Goal: Information Seeking & Learning: Learn about a topic

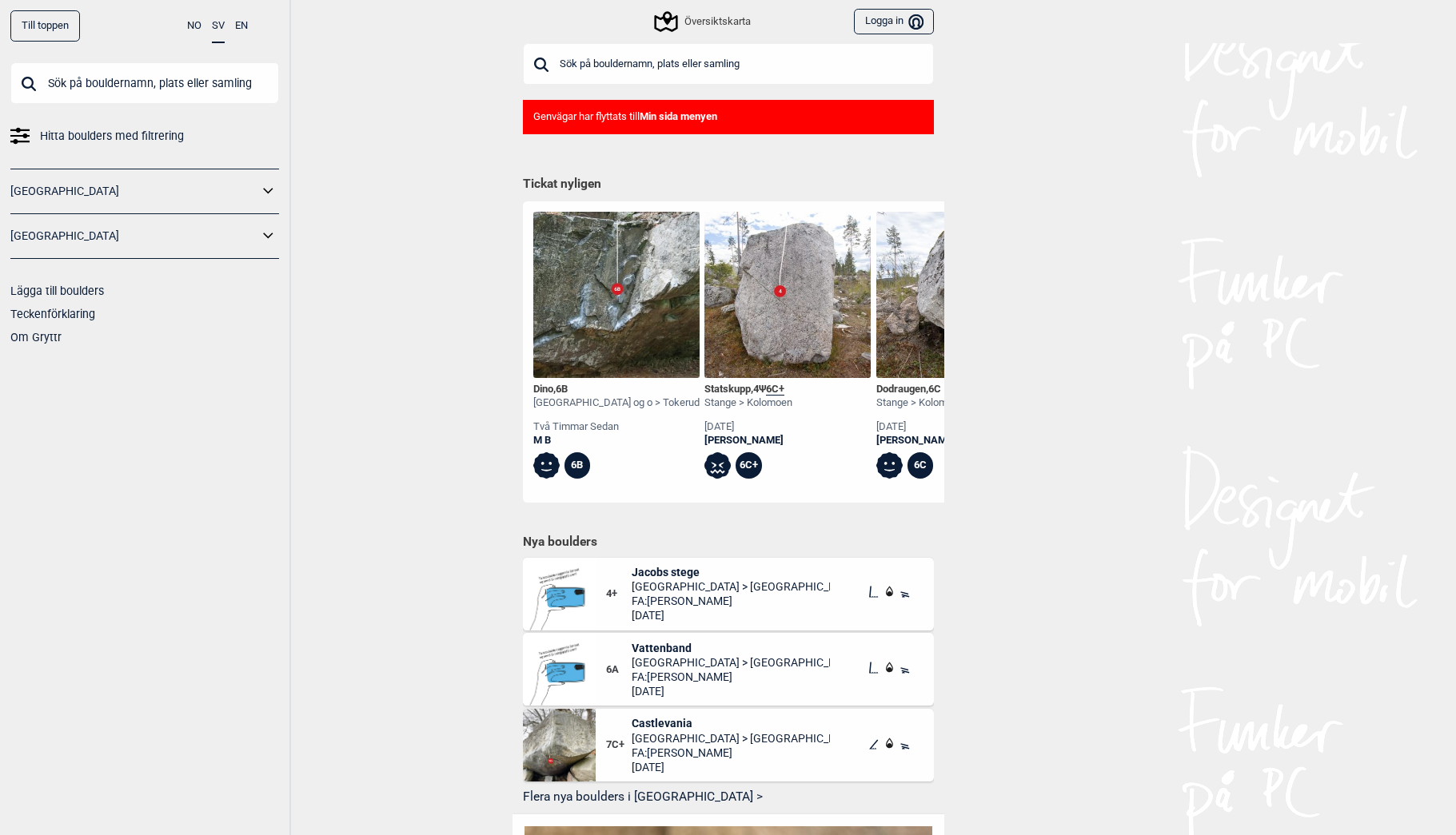
click at [691, 70] on input "text" at bounding box center [728, 64] width 411 height 42
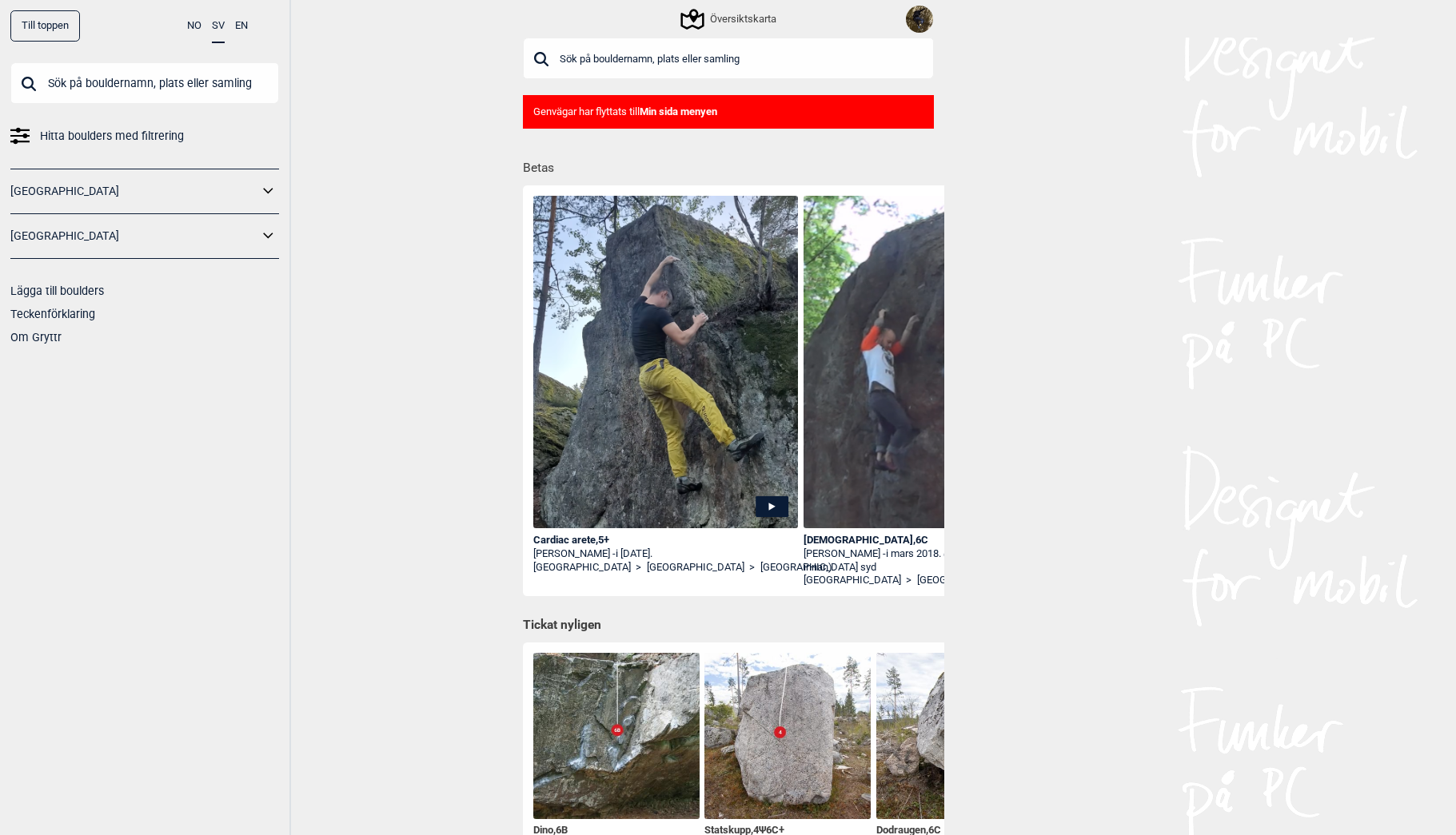
type input "s"
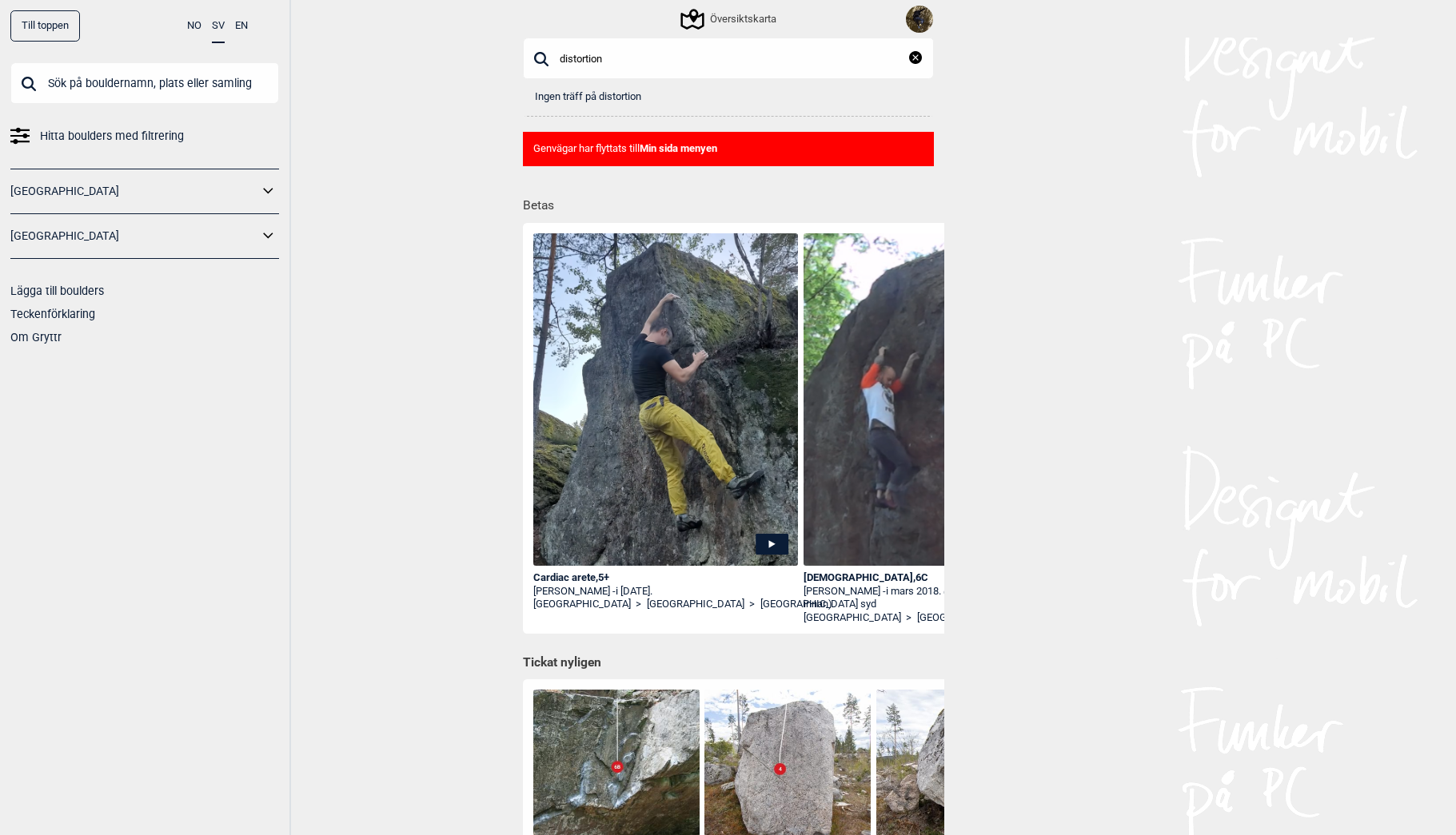
click at [681, 53] on input "distortion" at bounding box center [728, 58] width 411 height 42
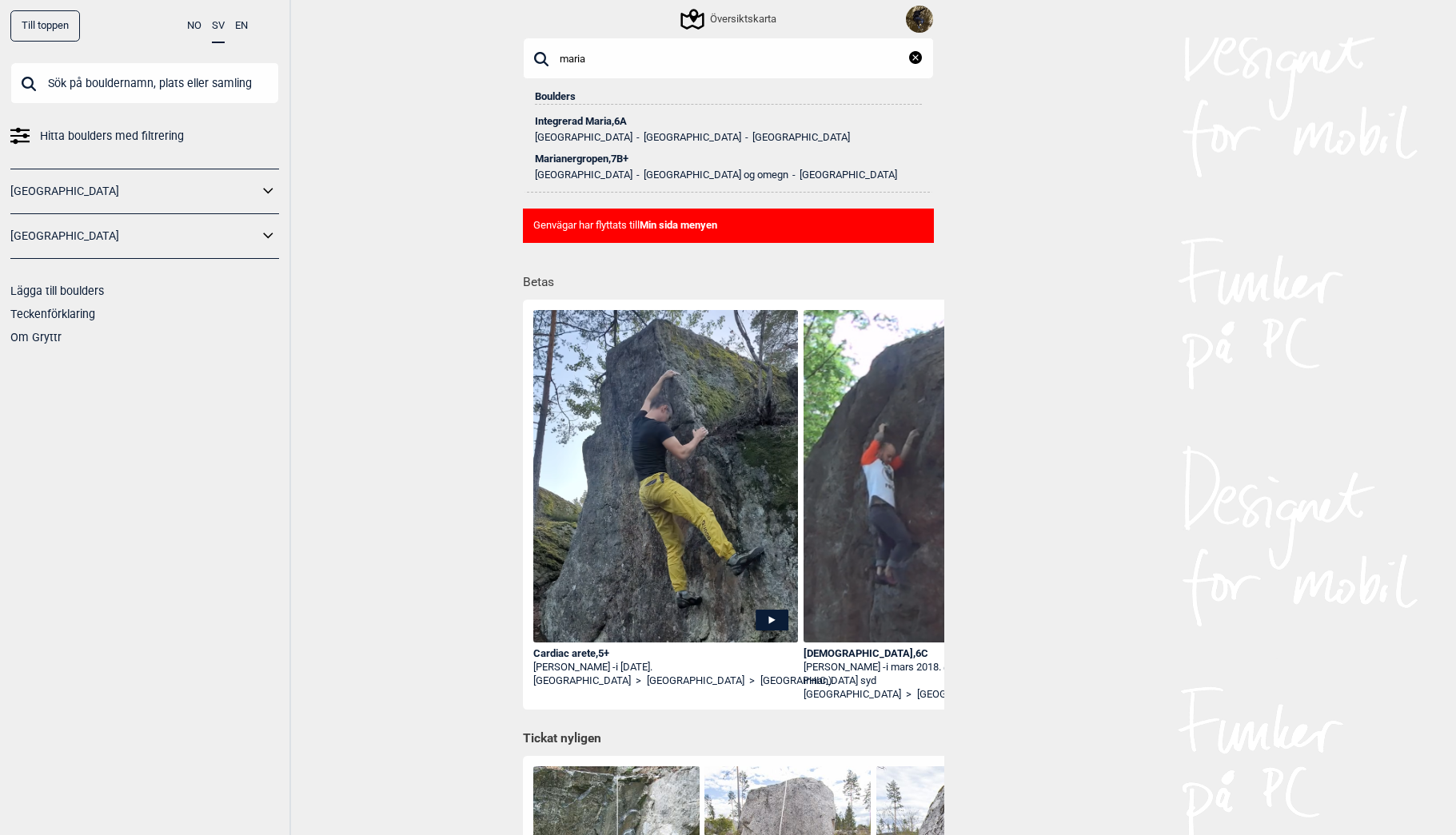
type input "maria"
click at [581, 117] on div "Integrerad Maria , 6A" at bounding box center [728, 121] width 387 height 11
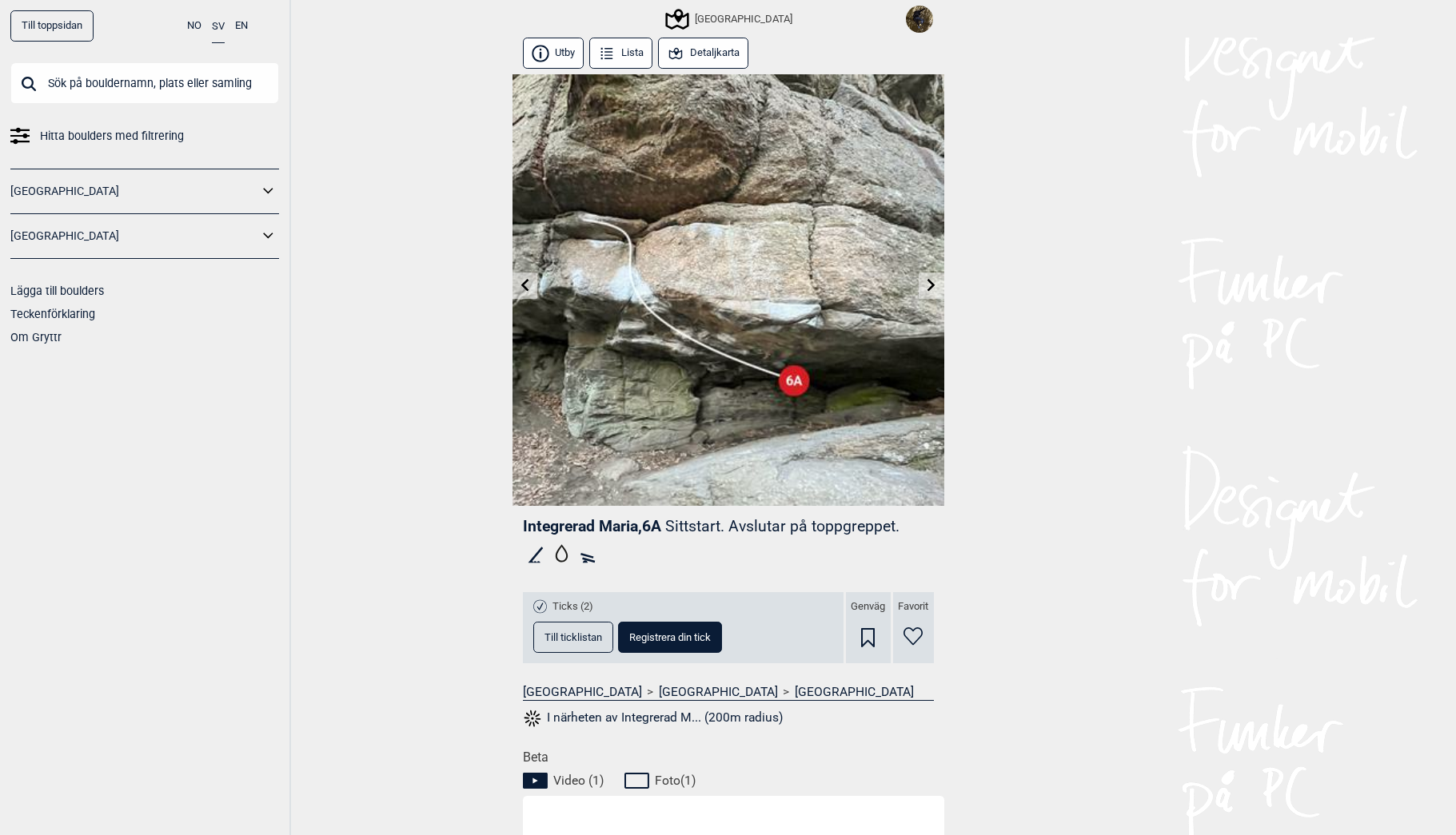
click at [696, 51] on button "Detaljkarta" at bounding box center [703, 53] width 91 height 31
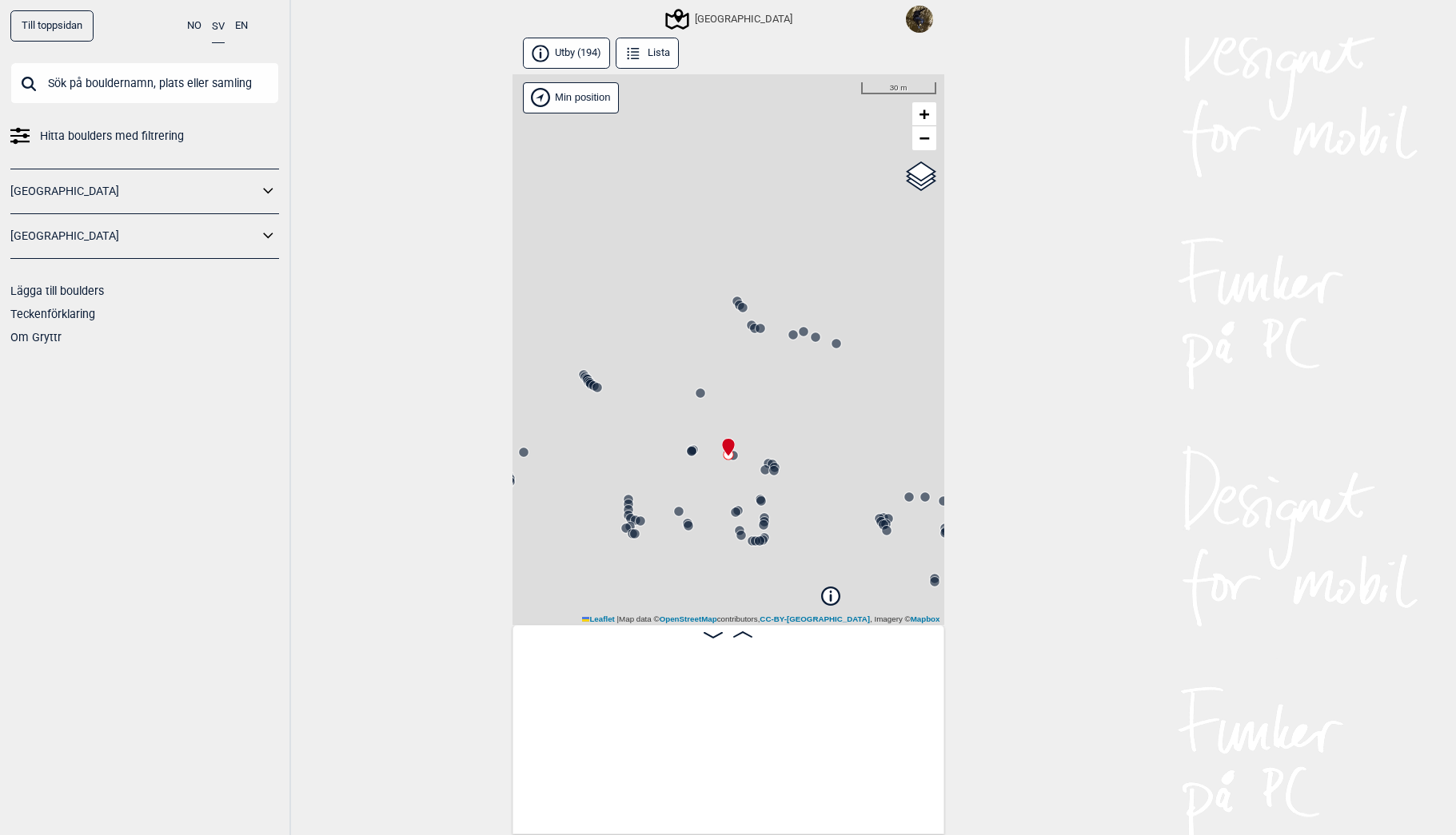
scroll to position [0, 11888]
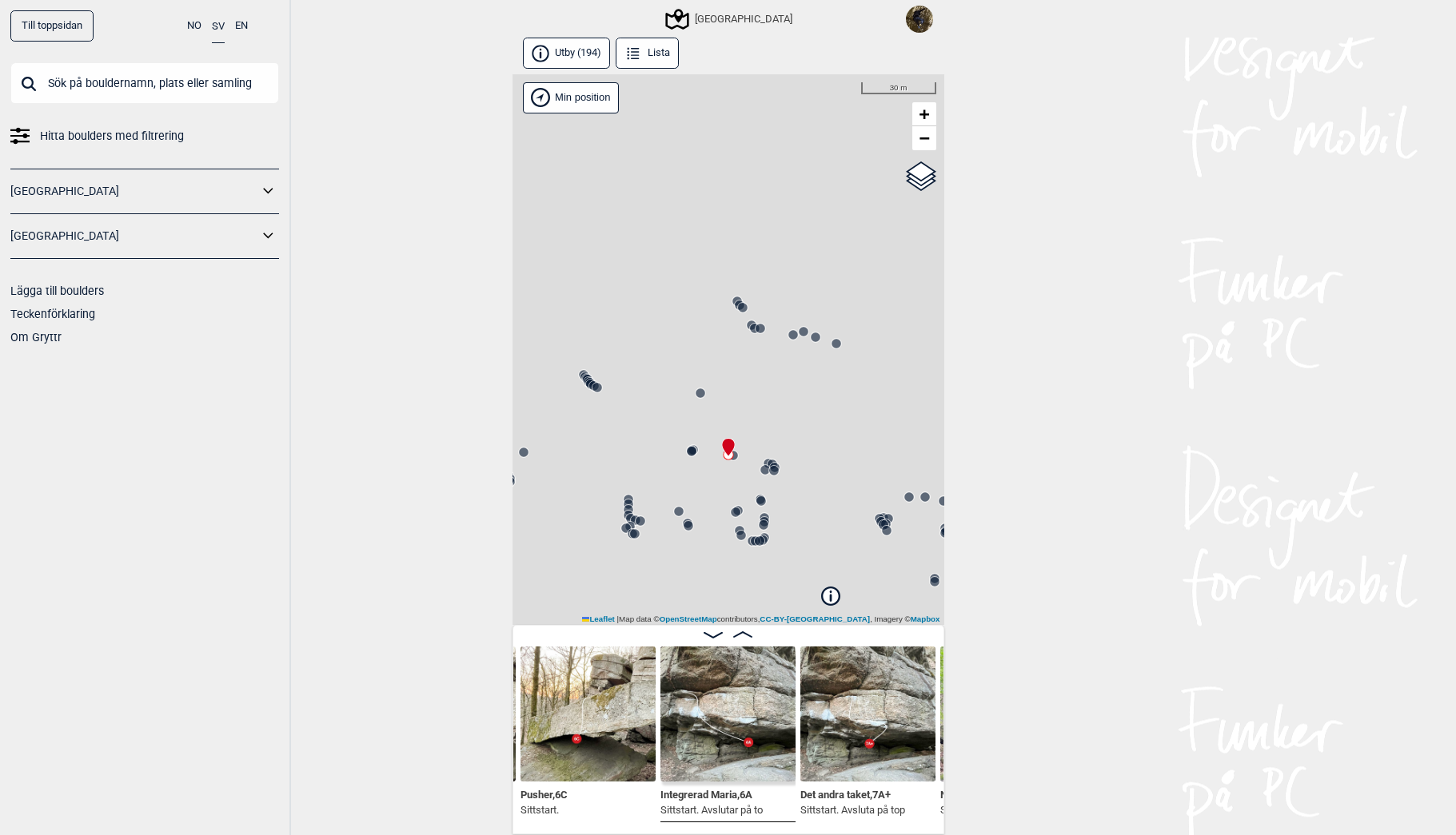
click at [700, 395] on circle at bounding box center [701, 394] width 10 height 10
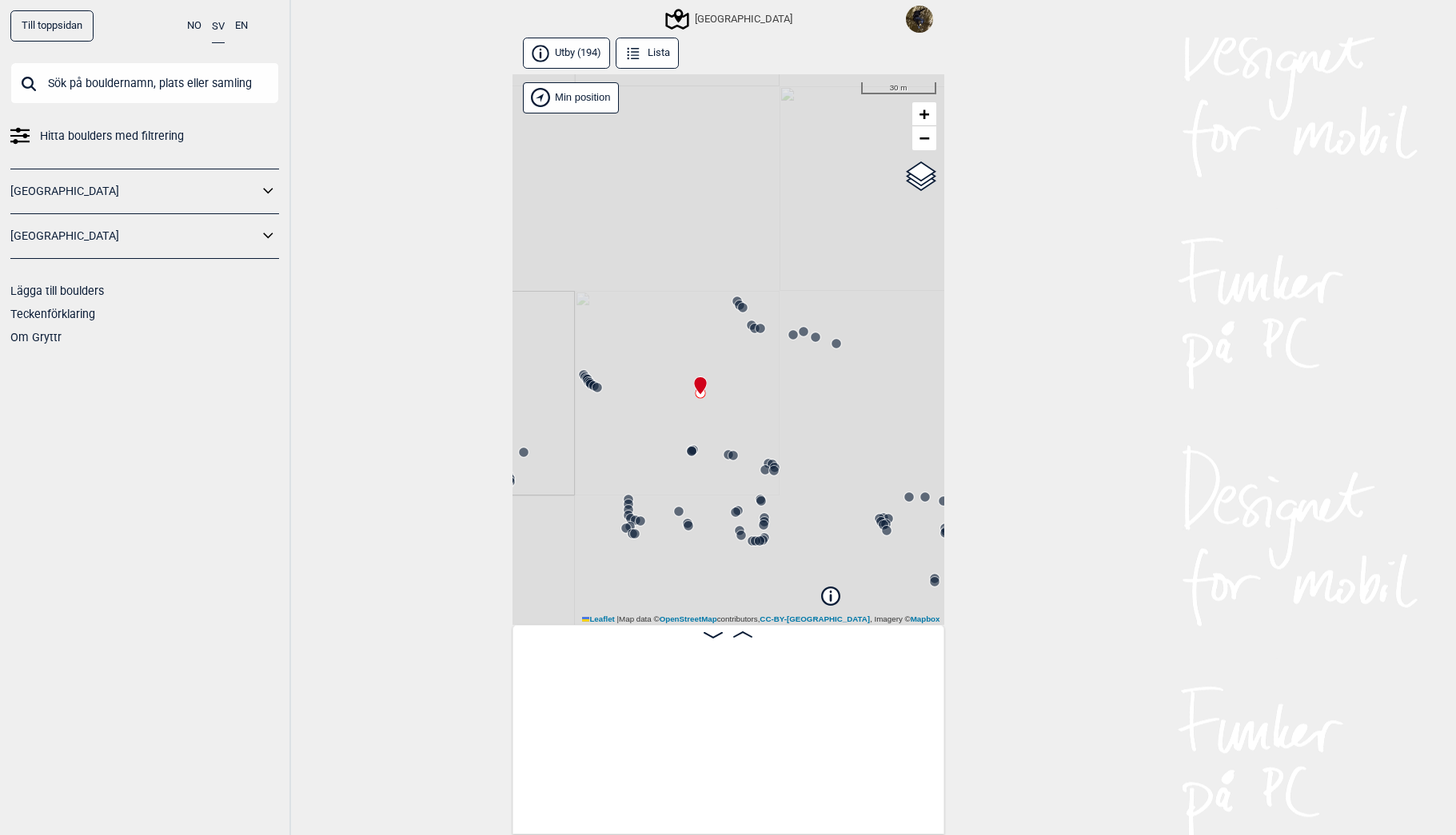
scroll to position [0, 8105]
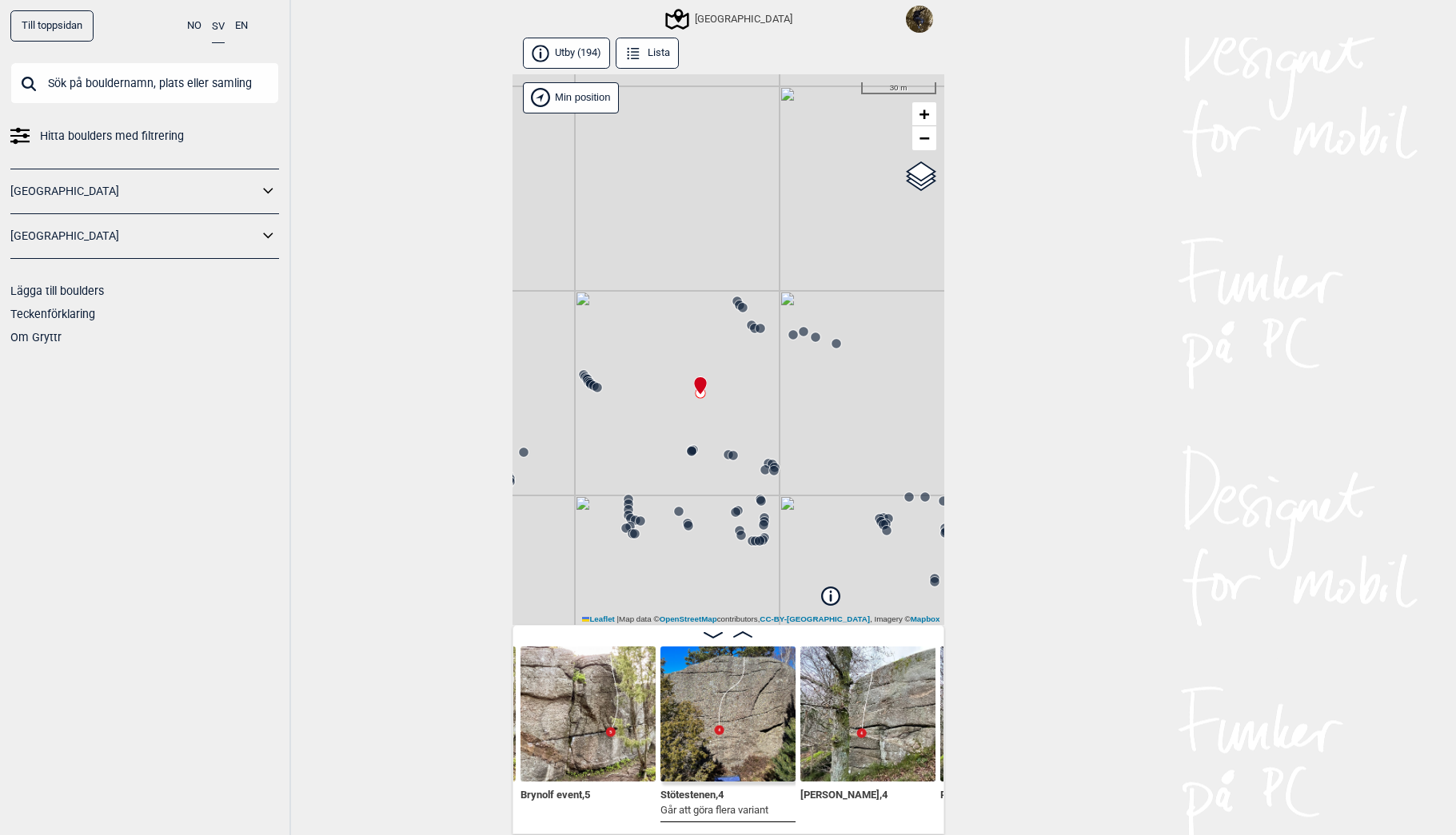
click at [731, 455] on circle at bounding box center [733, 456] width 10 height 10
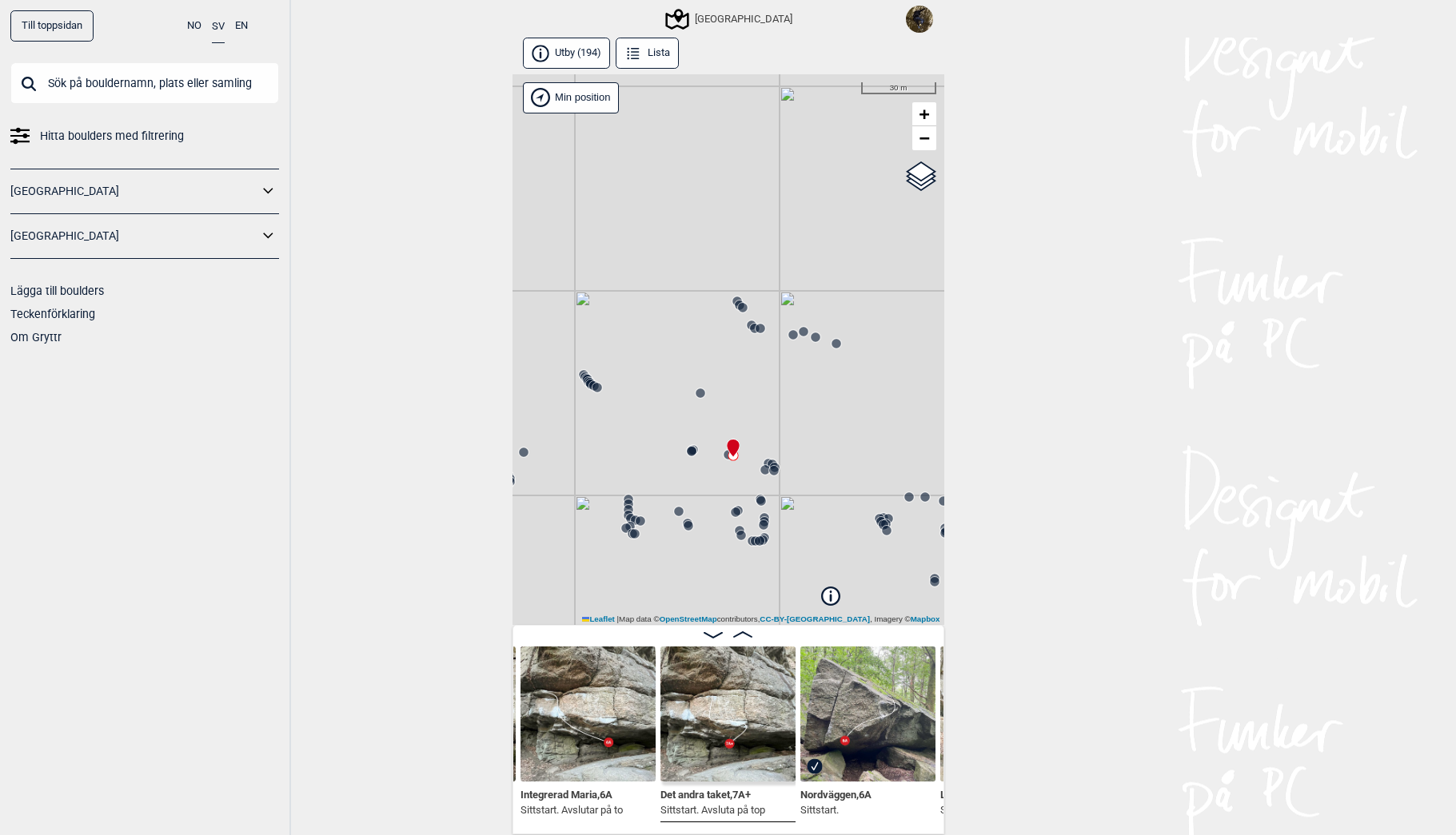
click at [752, 329] on circle at bounding box center [755, 329] width 10 height 10
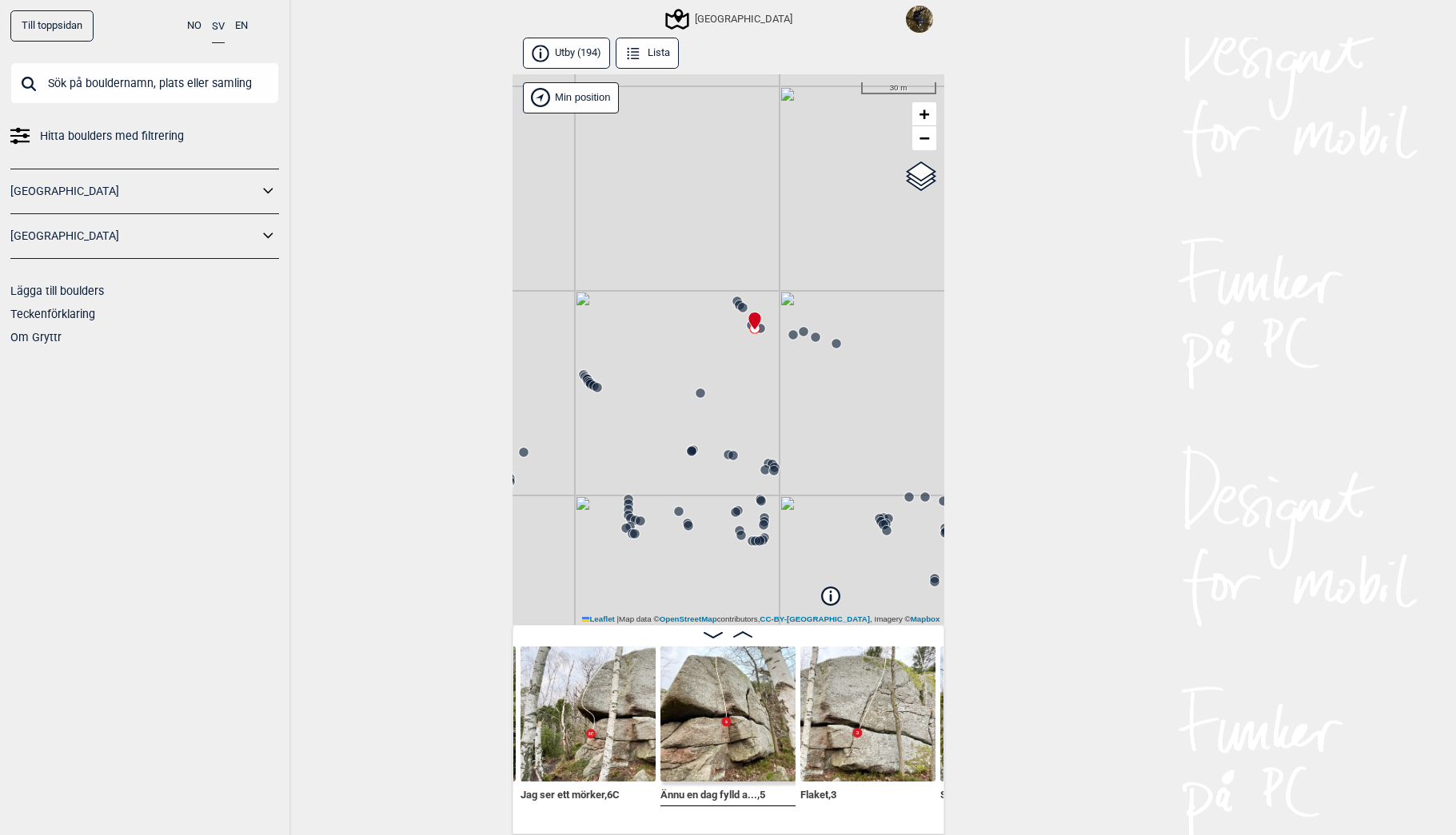
click at [741, 454] on div "[GEOGRAPHIC_DATA]" at bounding box center [728, 350] width 431 height 551
click at [731, 454] on circle at bounding box center [733, 456] width 10 height 10
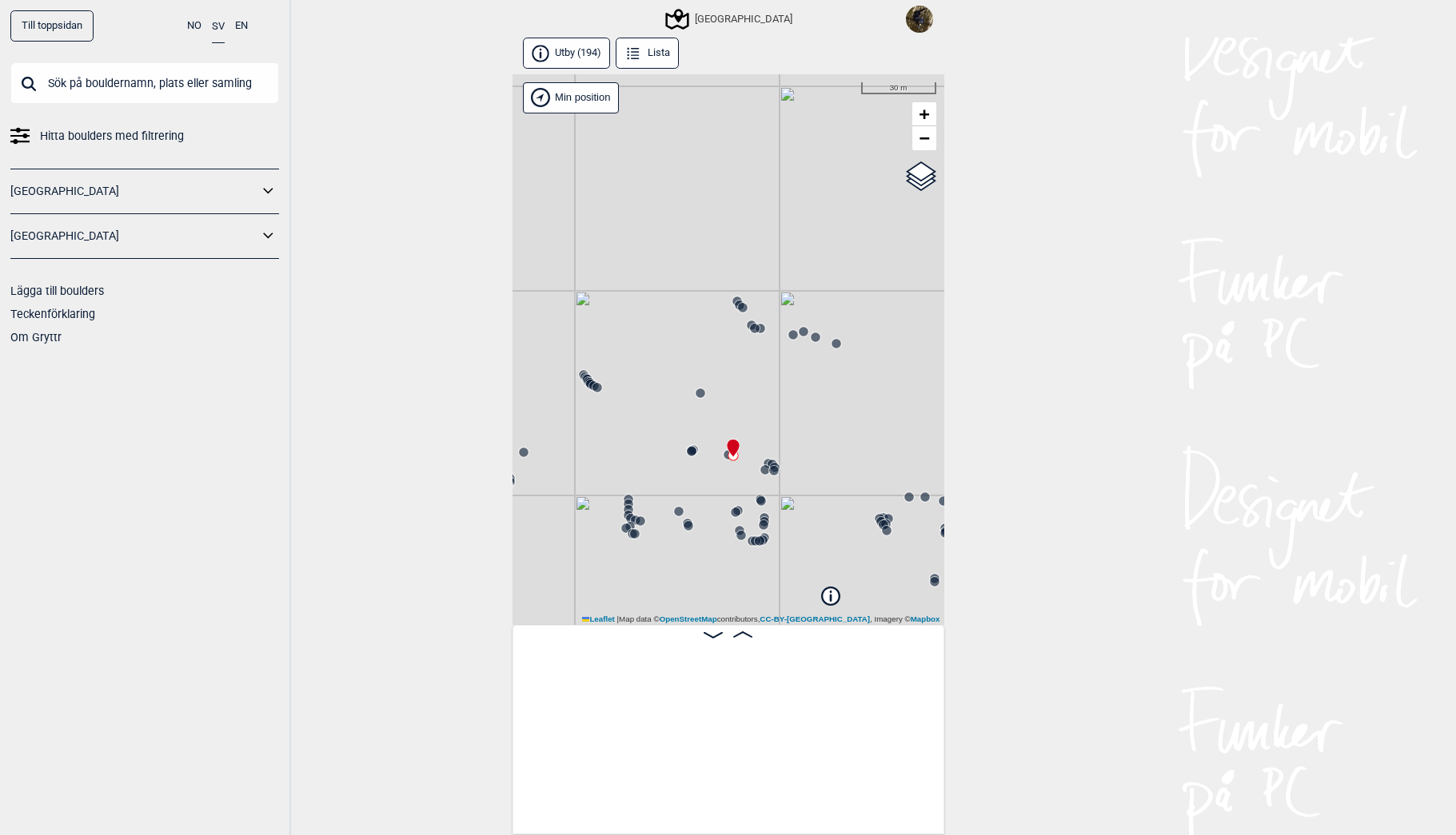
scroll to position [0, 12076]
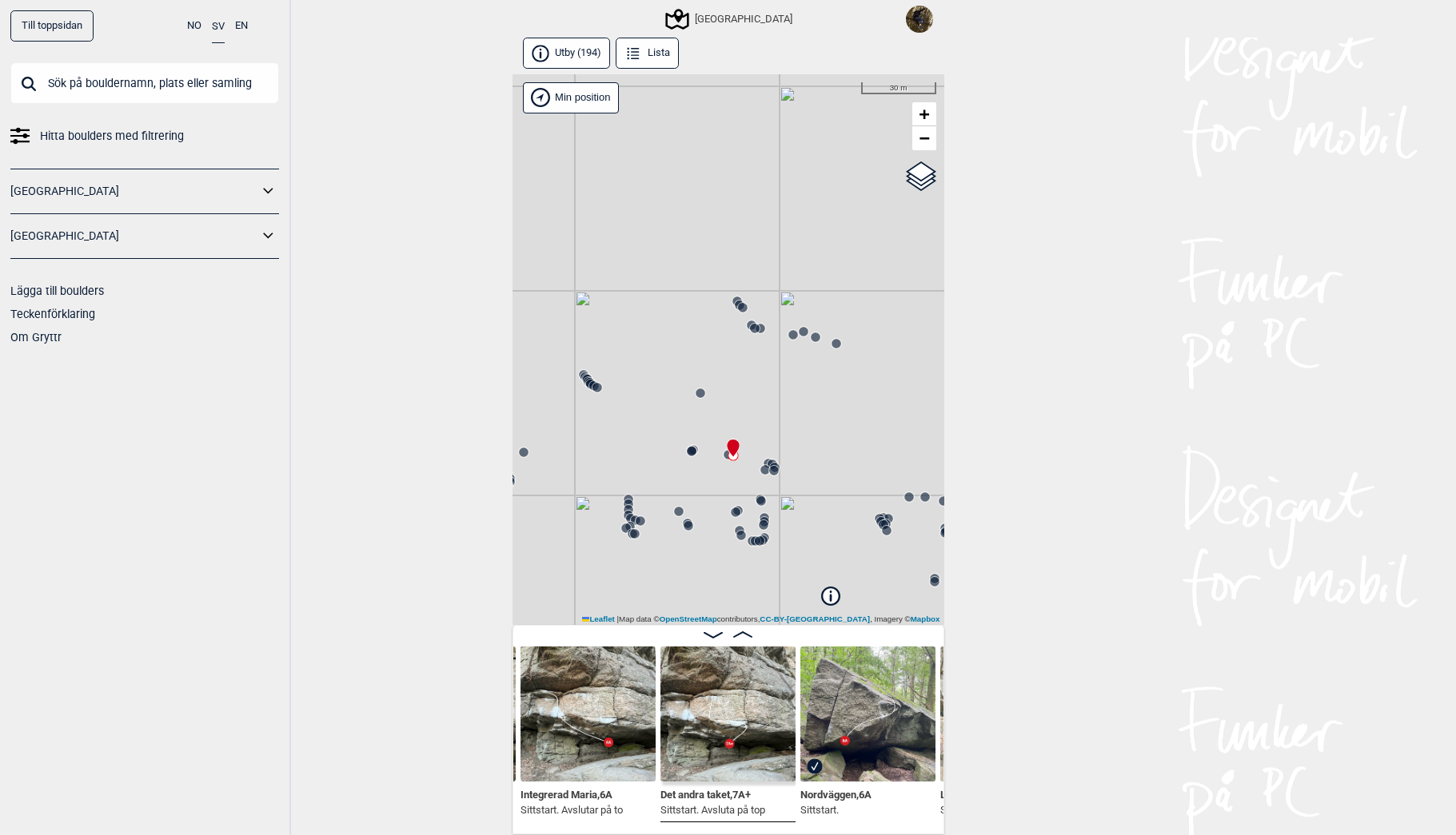
click at [180, 79] on input "text" at bounding box center [144, 83] width 268 height 42
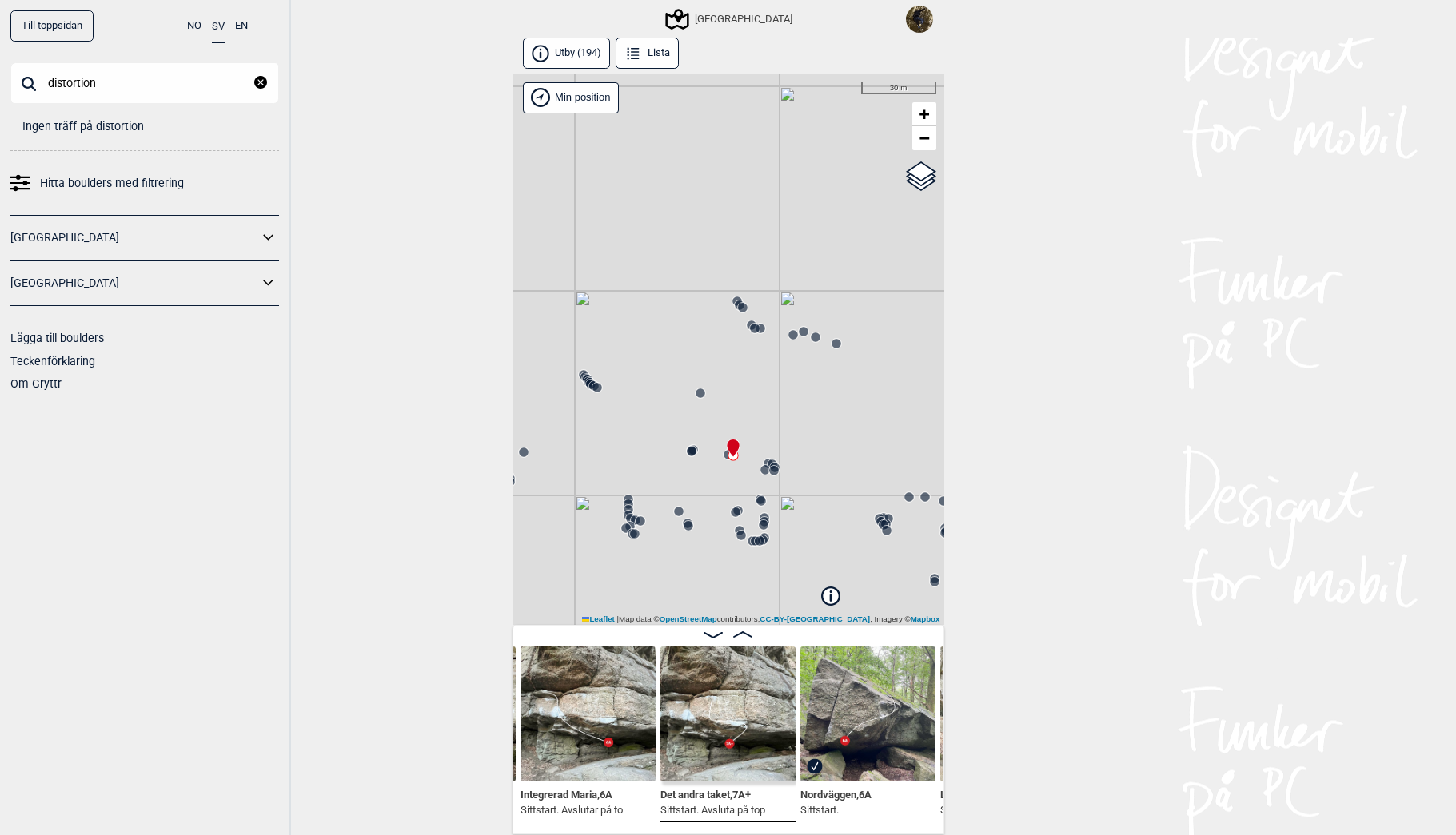
type input "distortion"
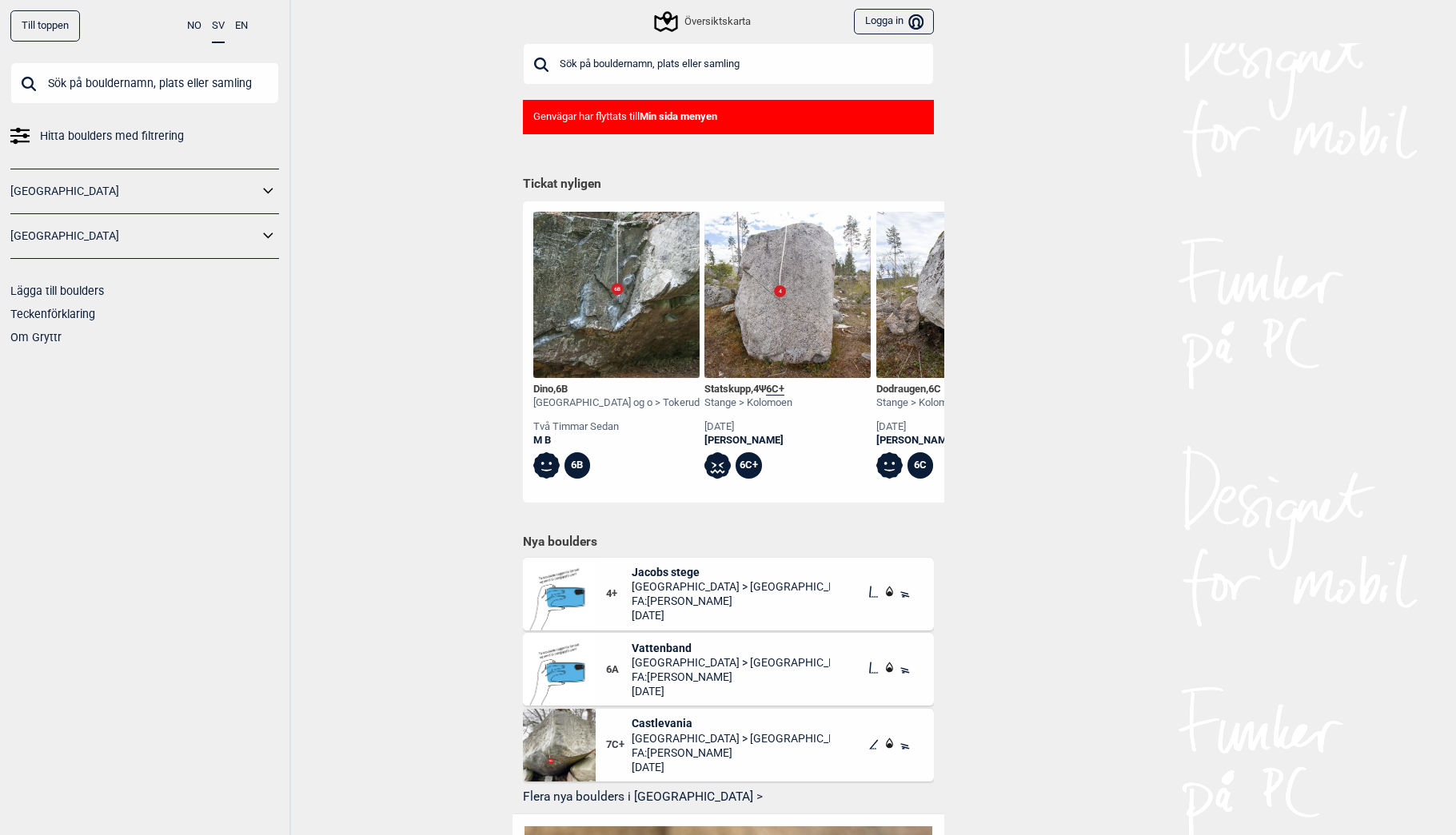
click at [701, 75] on input "text" at bounding box center [728, 64] width 411 height 42
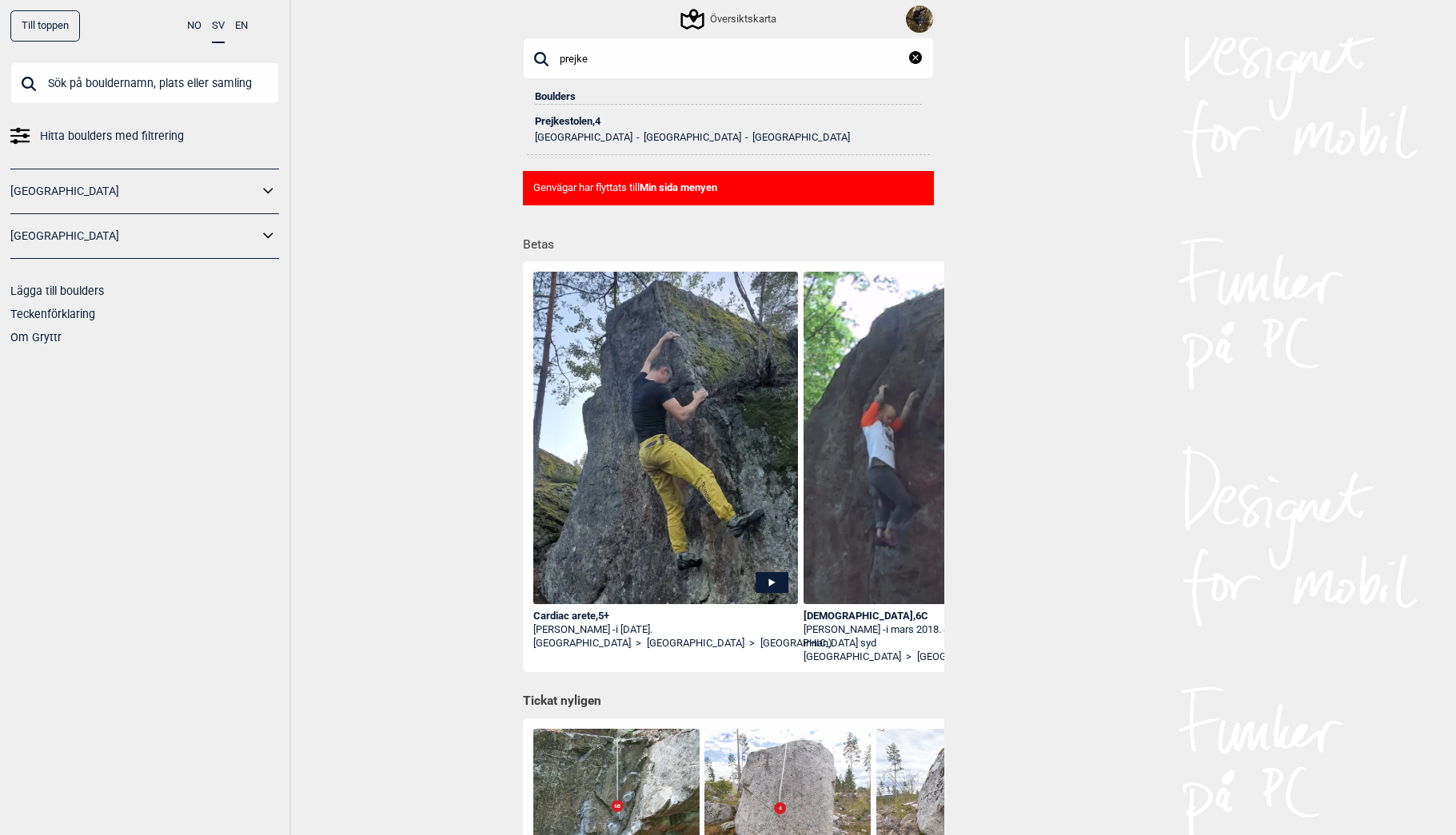
type input "prejke"
click at [580, 127] on ul "[GEOGRAPHIC_DATA] [GEOGRAPHIC_DATA] [GEOGRAPHIC_DATA]" at bounding box center [728, 135] width 387 height 16
click at [580, 123] on div "Prejkestolen , 4" at bounding box center [728, 121] width 387 height 11
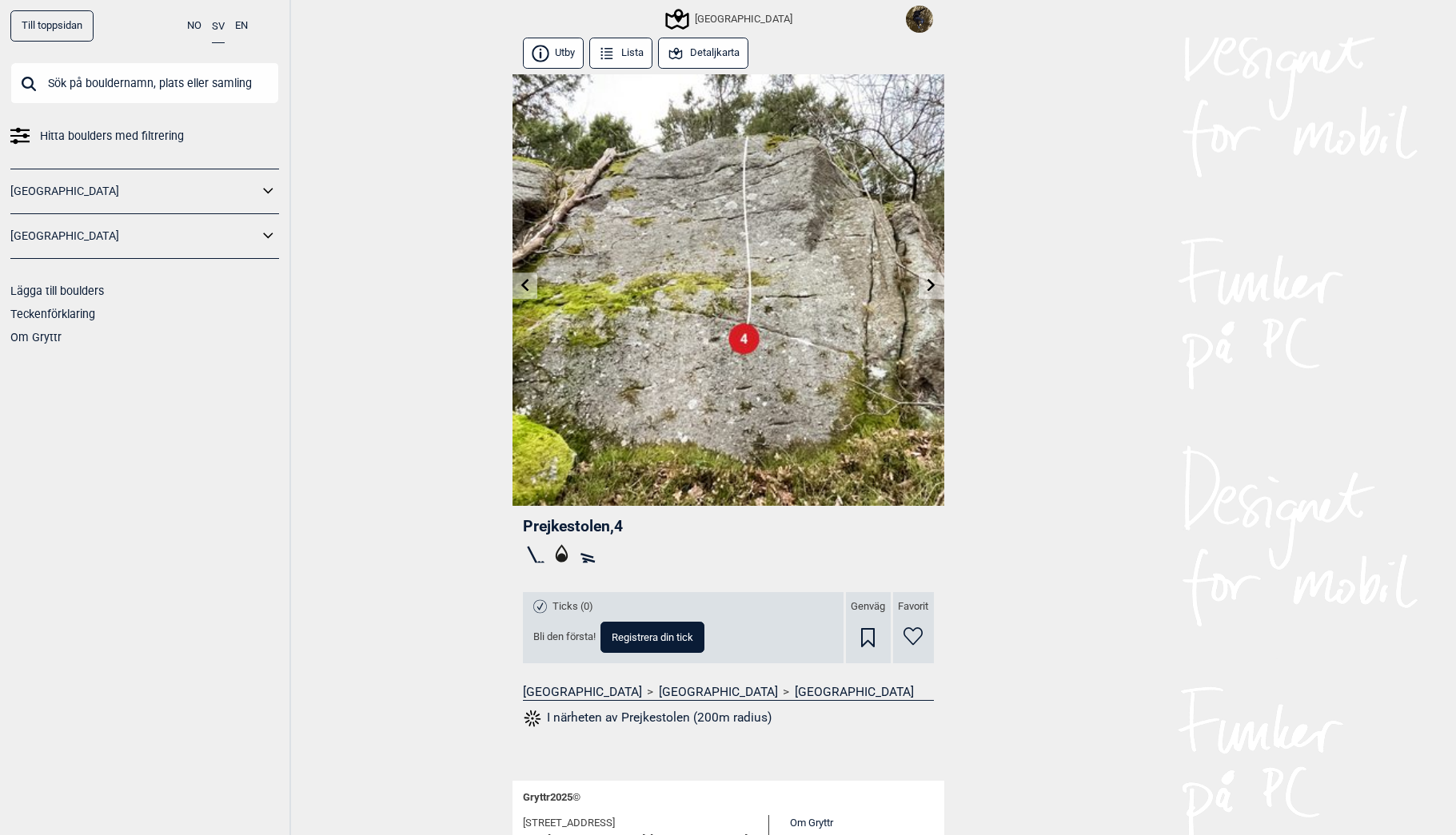
click at [705, 60] on button "Detaljkarta" at bounding box center [703, 53] width 91 height 31
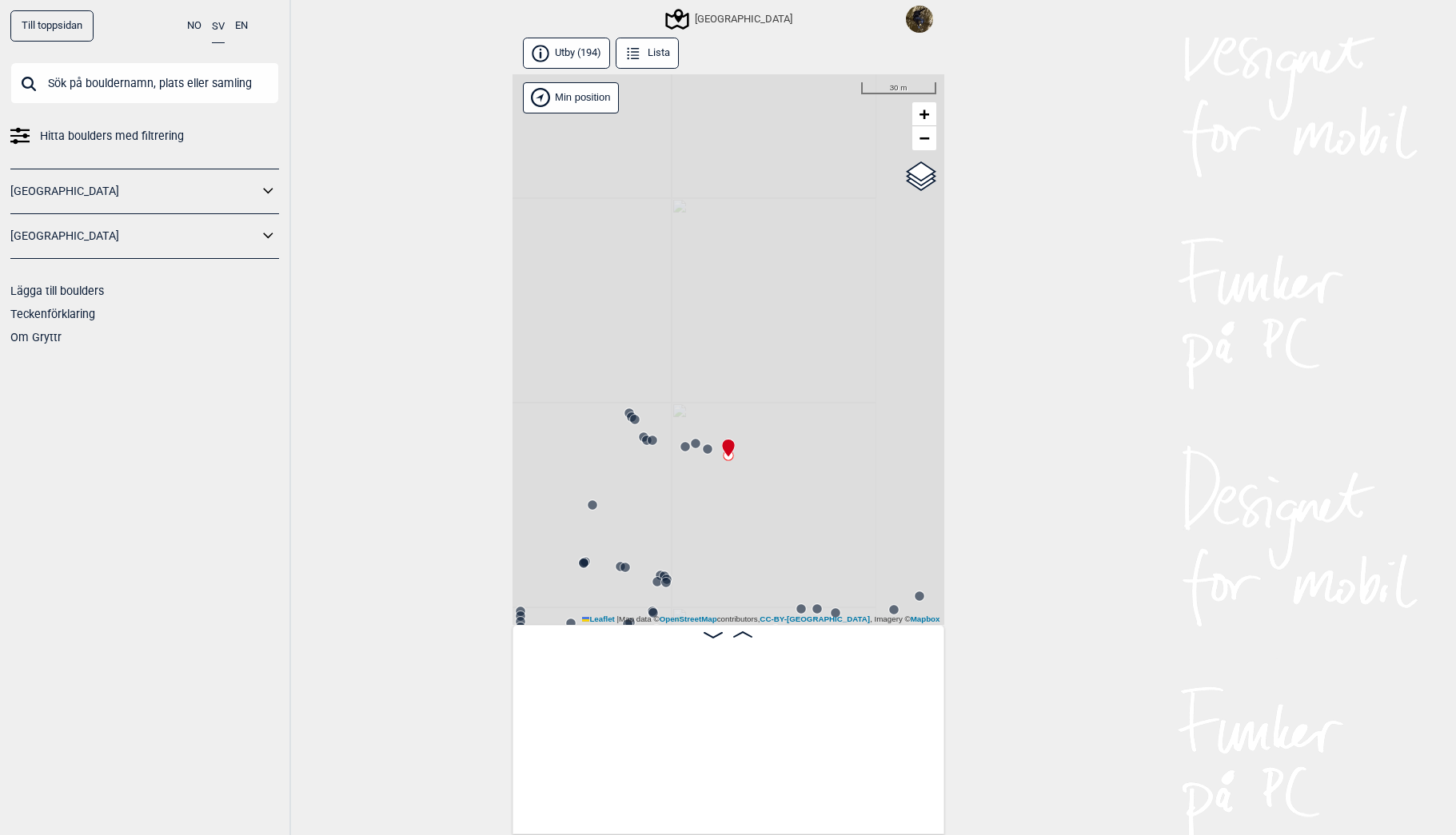
scroll to position [0, 9456]
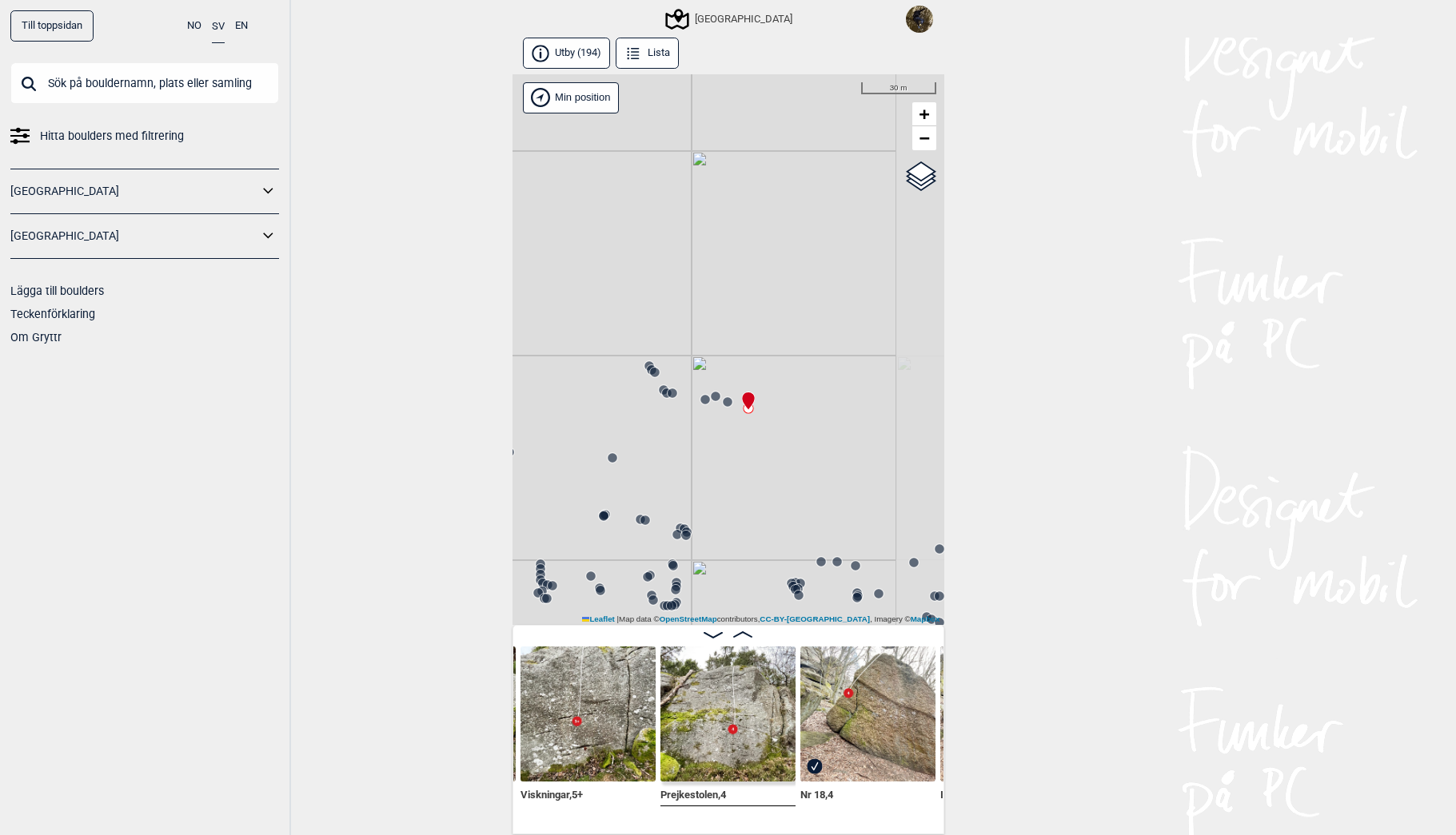
drag, startPoint x: 736, startPoint y: 495, endPoint x: 763, endPoint y: 445, distance: 56.8
click at [763, 445] on div "[GEOGRAPHIC_DATA]" at bounding box center [728, 350] width 431 height 551
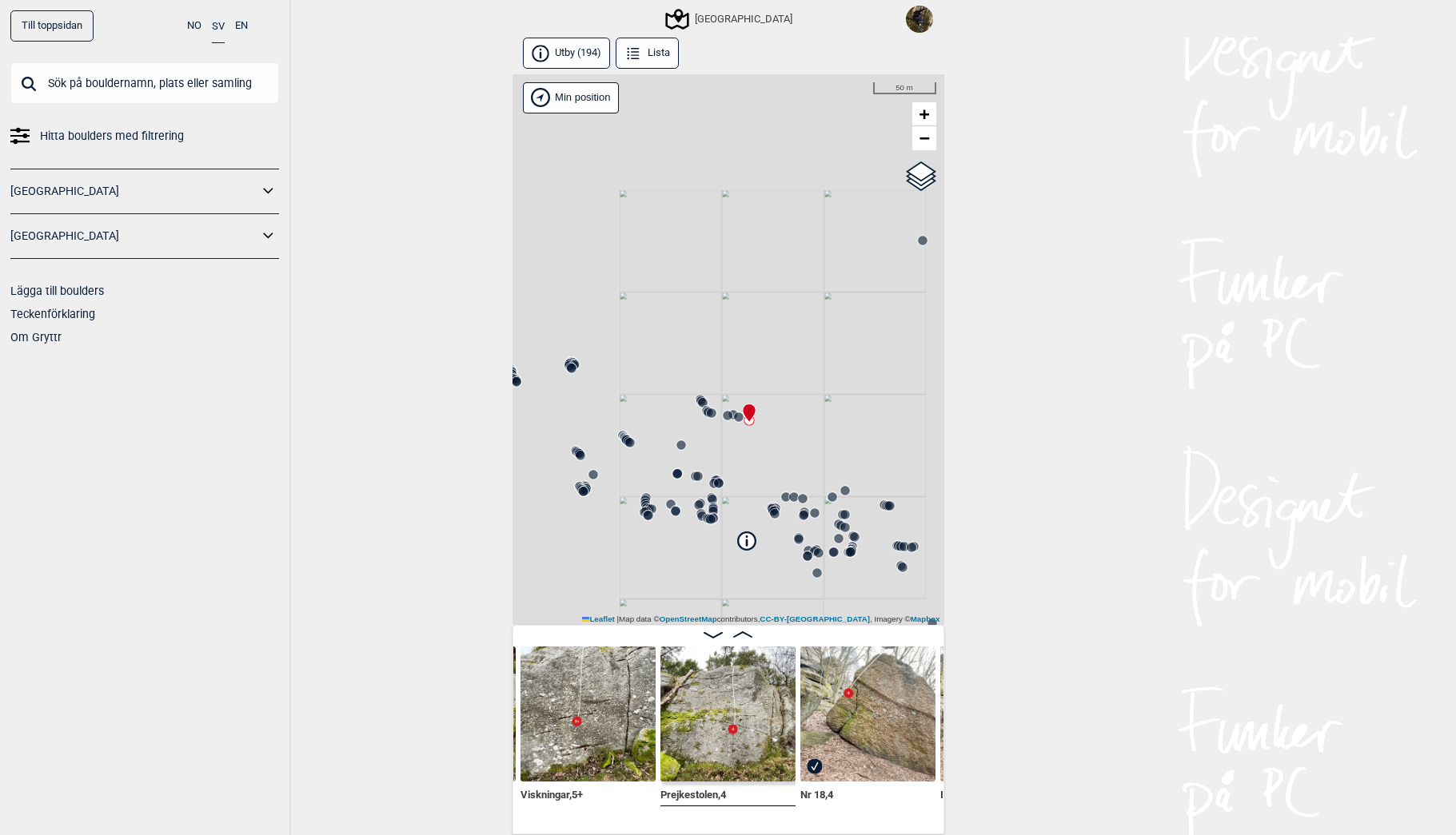
drag, startPoint x: 764, startPoint y: 456, endPoint x: 737, endPoint y: 433, distance: 35.5
click at [740, 445] on div "[GEOGRAPHIC_DATA]" at bounding box center [728, 350] width 431 height 551
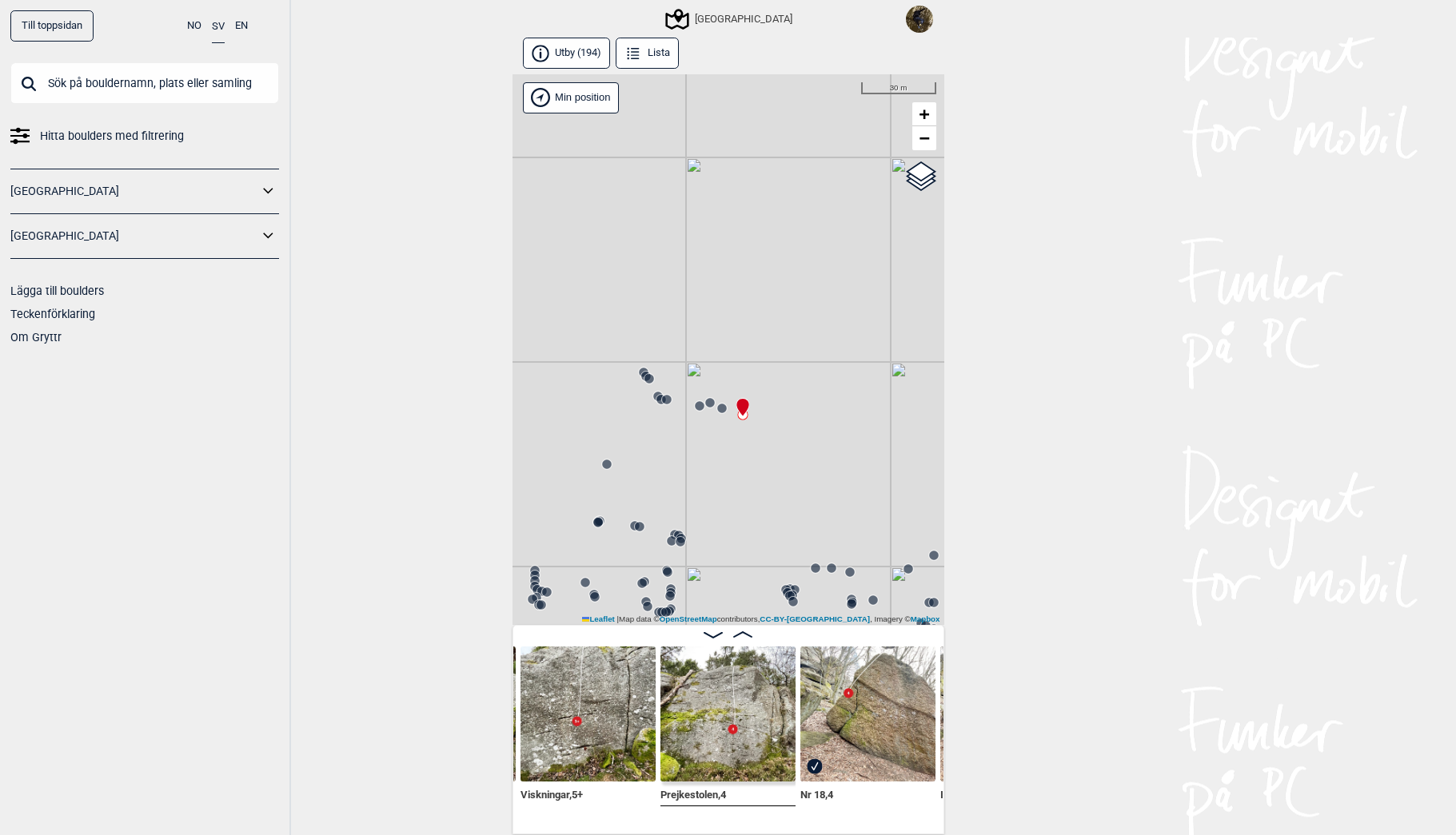
click at [724, 412] on circle at bounding box center [722, 408] width 10 height 10
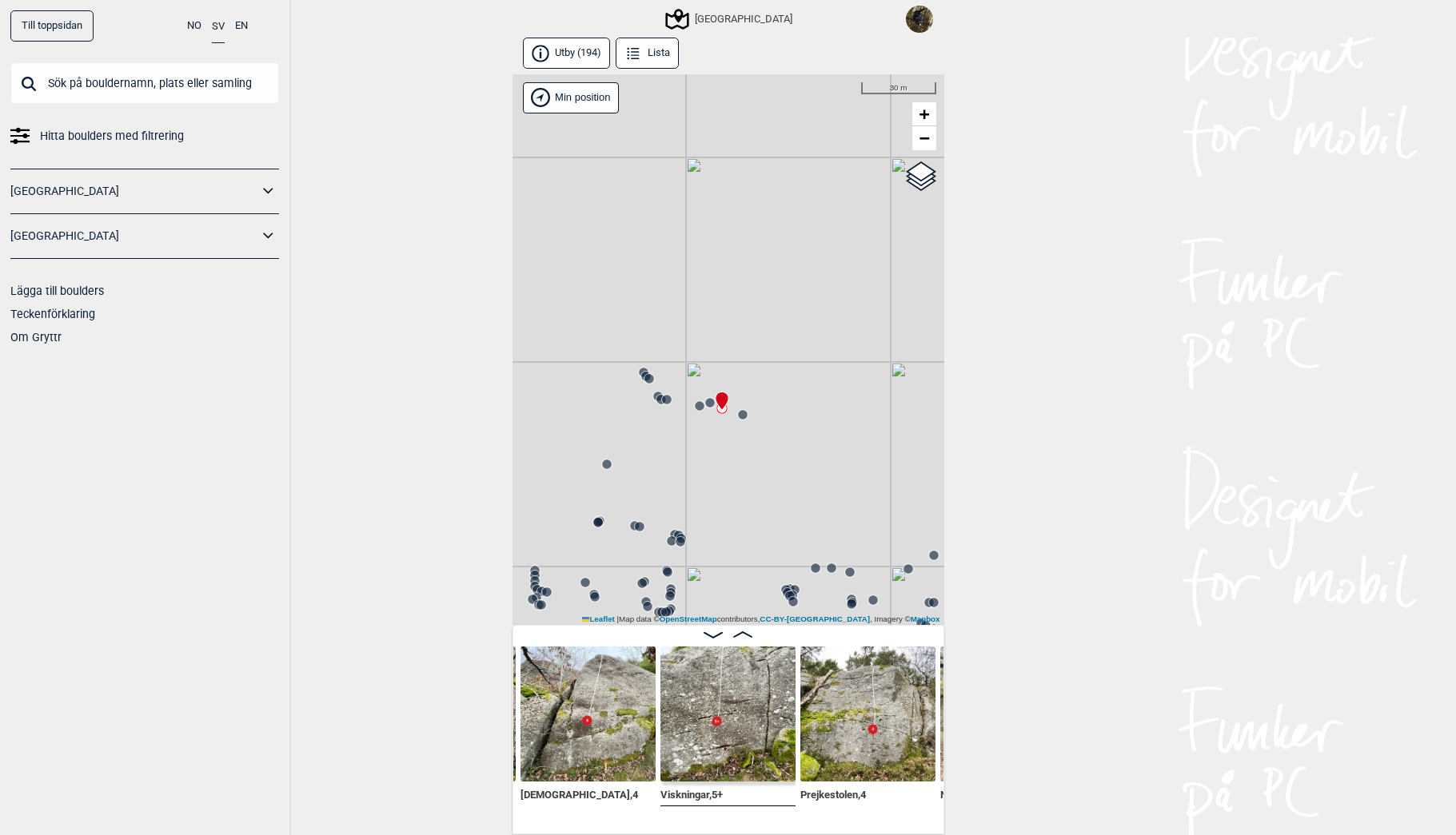
click at [696, 409] on circle at bounding box center [699, 405] width 11 height 11
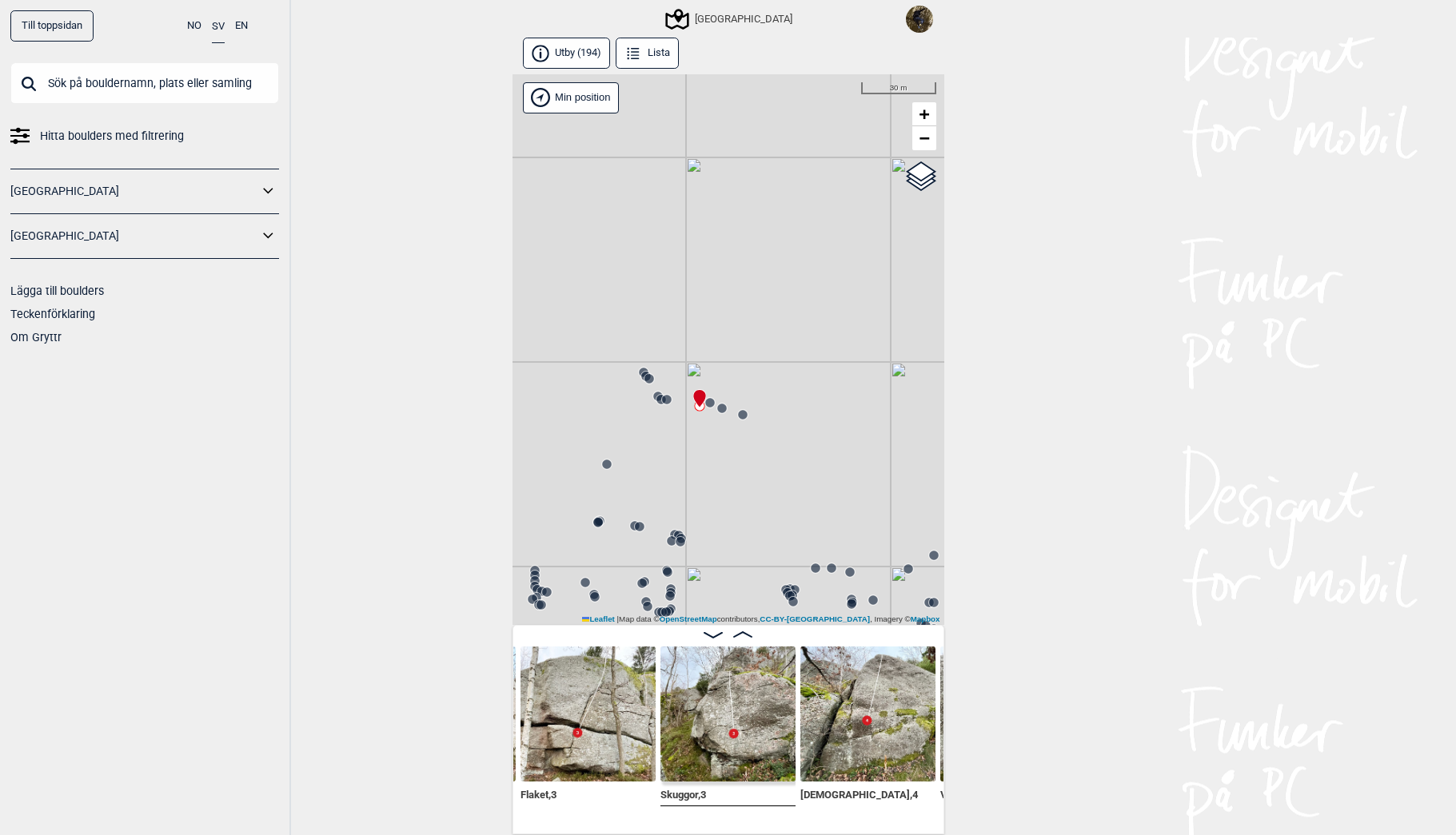
click at [660, 402] on icon at bounding box center [667, 399] width 13 height 13
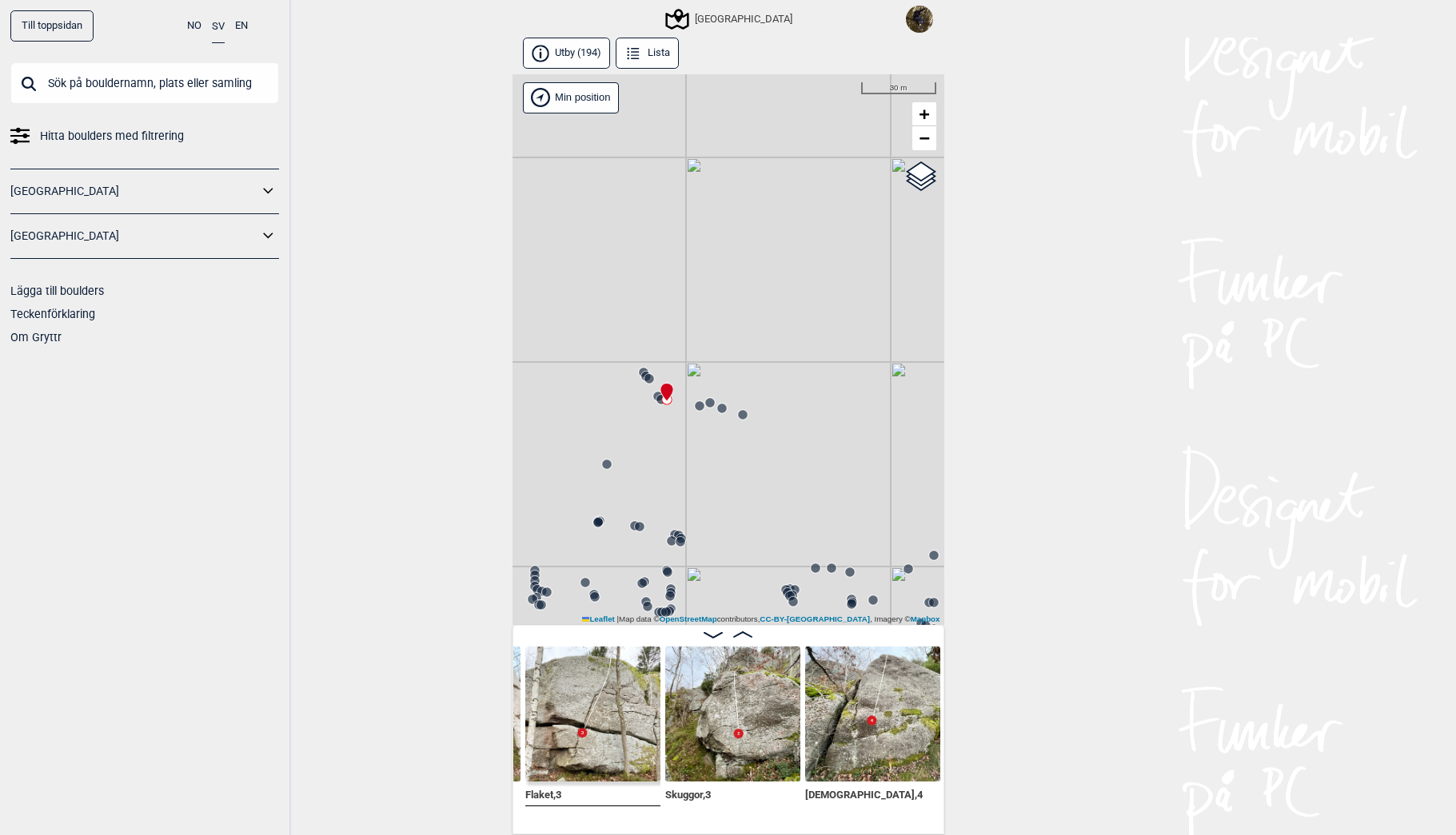
scroll to position [0, 8916]
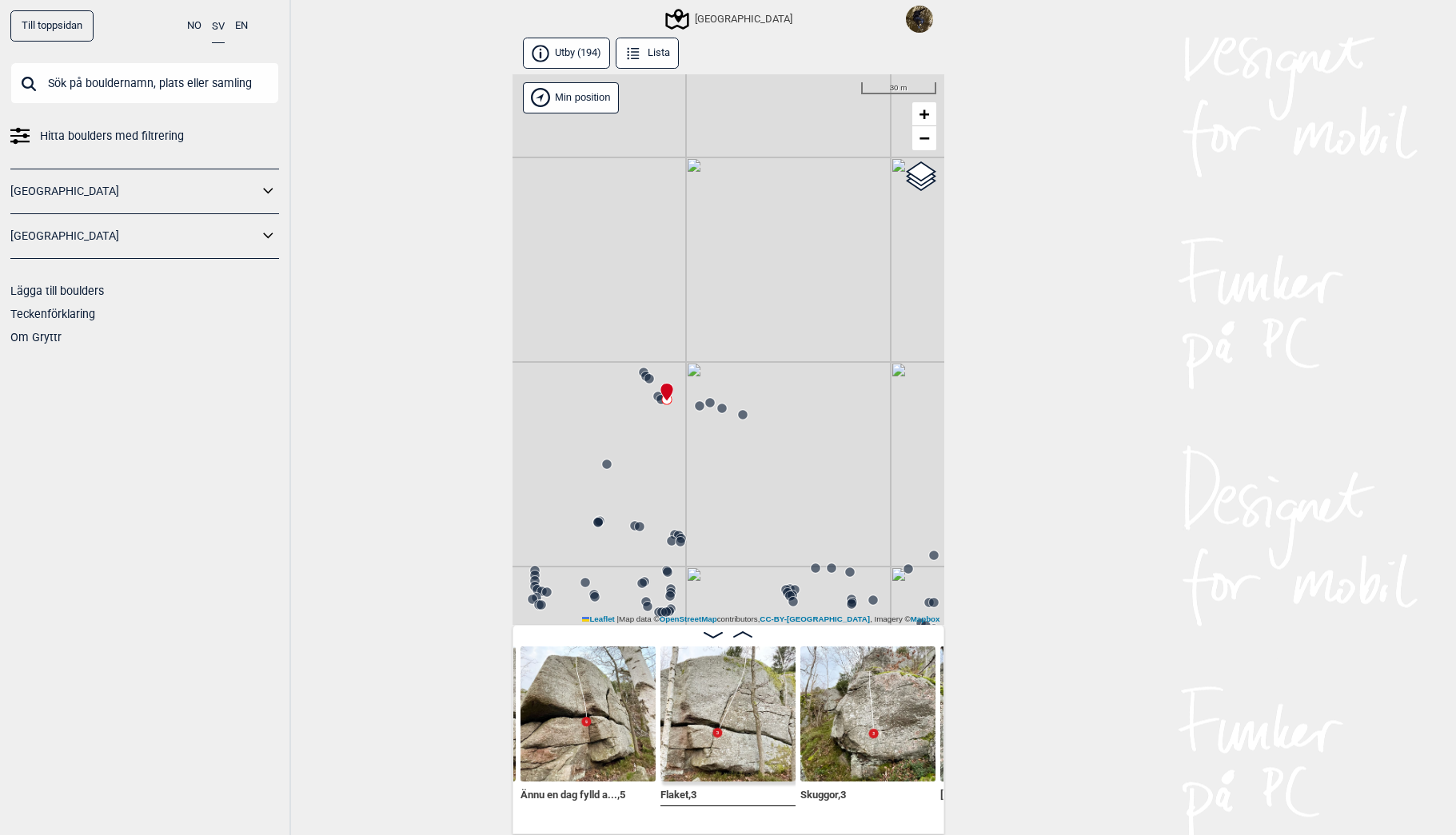
click at [743, 415] on circle at bounding box center [742, 415] width 10 height 10
